Goal: Information Seeking & Learning: Learn about a topic

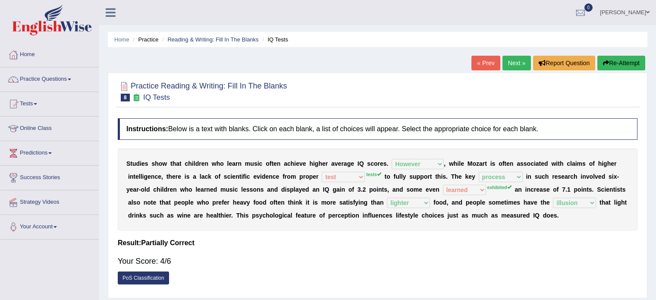
select select "However"
select select "test"
select select "process"
select select "learned"
select select "lighter"
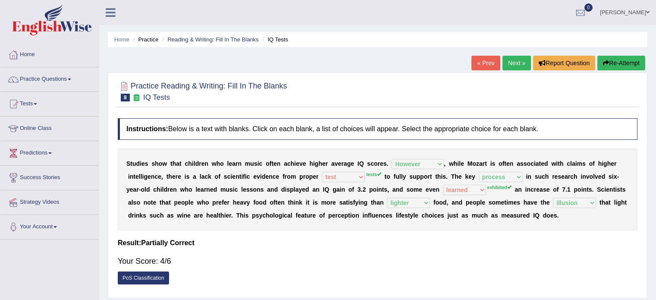
select select "illusion"
click at [507, 62] on link "Next »" at bounding box center [517, 63] width 28 height 15
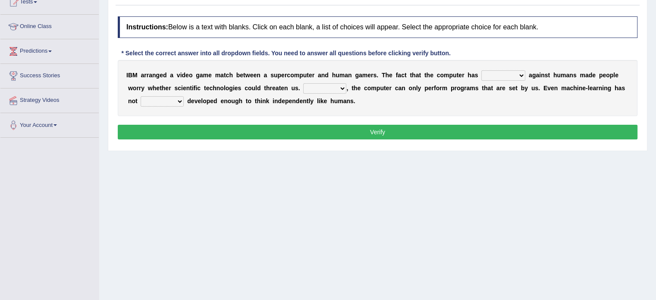
scroll to position [106, 0]
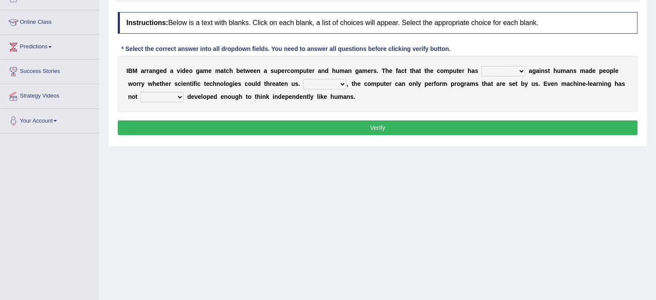
click at [492, 72] on select "competed fought acted challenged" at bounding box center [504, 71] width 44 height 10
select select "fought"
click at [482, 66] on select "competed fought acted challenged" at bounding box center [504, 71] width 44 height 10
click at [308, 84] on select "Moreover However Thus So" at bounding box center [324, 84] width 43 height 10
select select "Moreover"
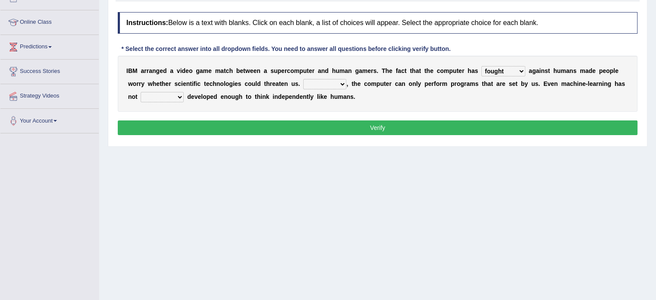
click at [303, 79] on select "Moreover However Thus So" at bounding box center [324, 84] width 43 height 10
click at [158, 95] on select "yet still only just" at bounding box center [162, 97] width 43 height 10
select select "yet"
click at [141, 92] on select "yet still only just" at bounding box center [162, 97] width 43 height 10
click at [167, 120] on button "Verify" at bounding box center [378, 127] width 520 height 15
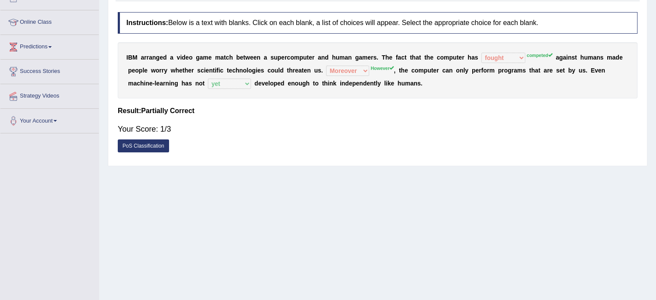
scroll to position [0, 0]
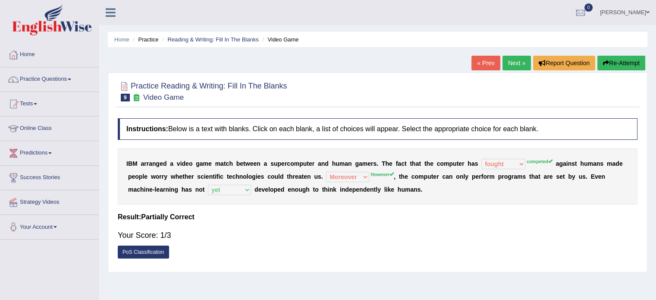
click at [614, 63] on button "Re-Attempt" at bounding box center [622, 63] width 48 height 15
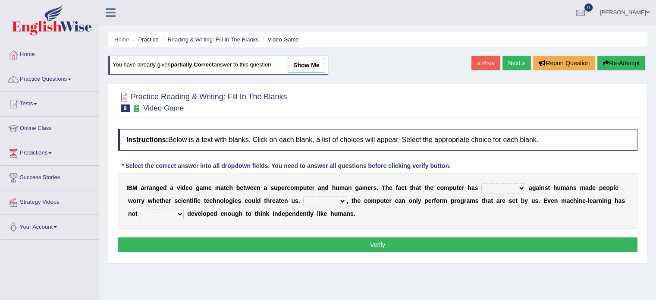
click at [508, 186] on select "competed fought acted challenged" at bounding box center [504, 188] width 44 height 10
select select "competed"
click at [482, 183] on select "competed fought acted challenged" at bounding box center [504, 188] width 44 height 10
click at [326, 199] on select "Moreover However Thus So" at bounding box center [324, 201] width 43 height 10
select select "However"
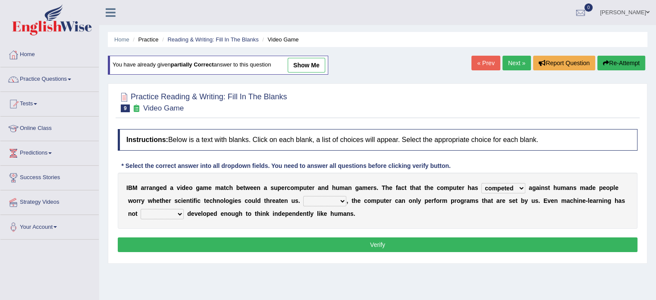
click at [303, 196] on select "Moreover However Thus So" at bounding box center [324, 201] width 43 height 10
click at [178, 212] on select "yet still only just" at bounding box center [162, 214] width 43 height 10
select select "yet"
click at [141, 209] on select "yet still only just" at bounding box center [162, 214] width 43 height 10
click at [215, 240] on button "Verify" at bounding box center [378, 244] width 520 height 15
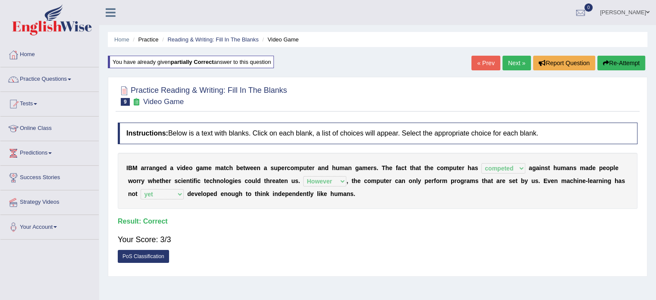
click at [514, 63] on link "Next »" at bounding box center [517, 63] width 28 height 15
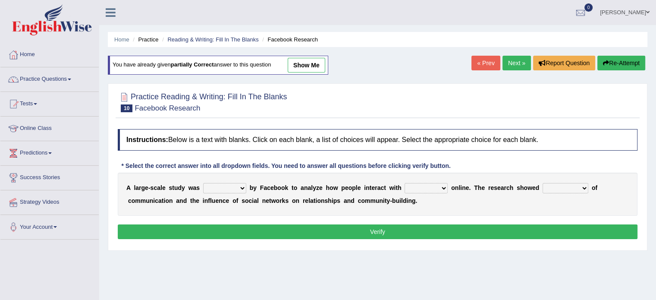
click at [514, 63] on link "Next »" at bounding box center [517, 63] width 28 height 15
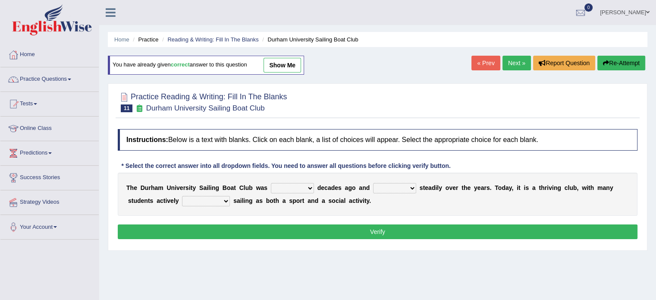
click at [482, 69] on link "« Prev" at bounding box center [486, 63] width 28 height 15
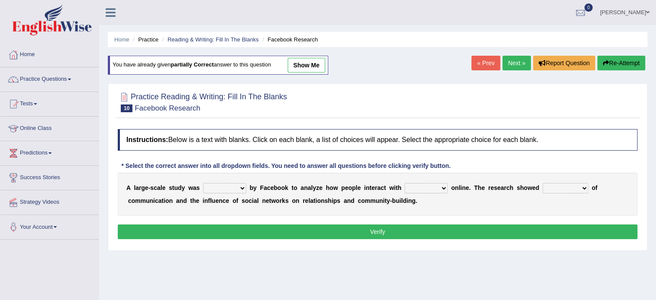
click at [236, 189] on select "surveyed had asked made" at bounding box center [224, 188] width 43 height 10
select select "made"
click at [203, 183] on select "surveyed had asked made" at bounding box center [224, 188] width 43 height 10
click at [439, 188] on select "together all each other another" at bounding box center [426, 188] width 43 height 10
select select "each other"
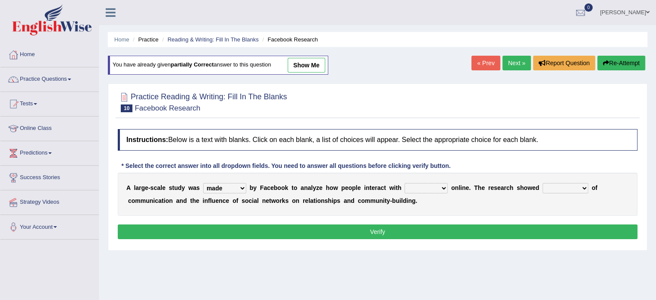
click at [405, 183] on select "together all each other another" at bounding box center [426, 188] width 43 height 10
click at [570, 183] on select "advantages standards fellowships patterns" at bounding box center [566, 188] width 46 height 10
select select "advantages"
click at [543, 183] on select "advantages standards fellowships patterns" at bounding box center [566, 188] width 46 height 10
click at [608, 229] on button "Verify" at bounding box center [378, 231] width 520 height 15
